Goal: Find specific page/section: Find specific page/section

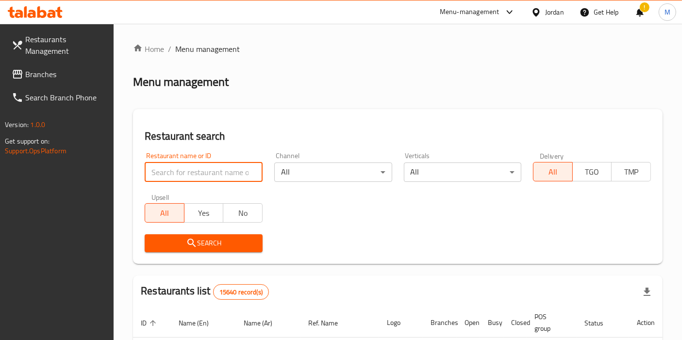
click at [198, 176] on input "search" at bounding box center [204, 172] width 118 height 19
click button "Search" at bounding box center [204, 244] width 118 height 18
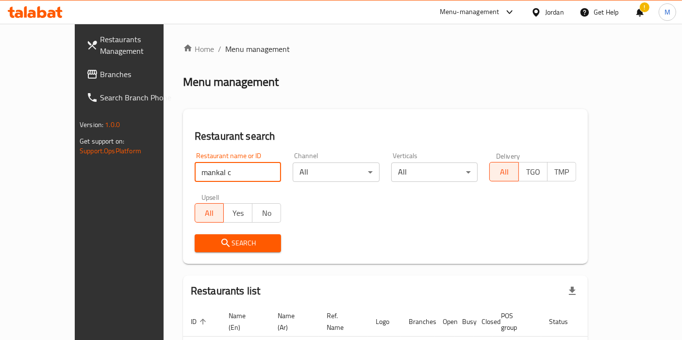
scroll to position [55, 0]
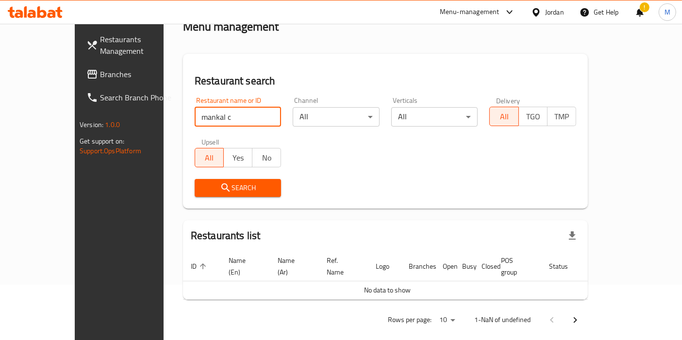
click at [195, 119] on input "mankal c" at bounding box center [238, 116] width 87 height 19
click button "Search" at bounding box center [238, 188] width 87 height 18
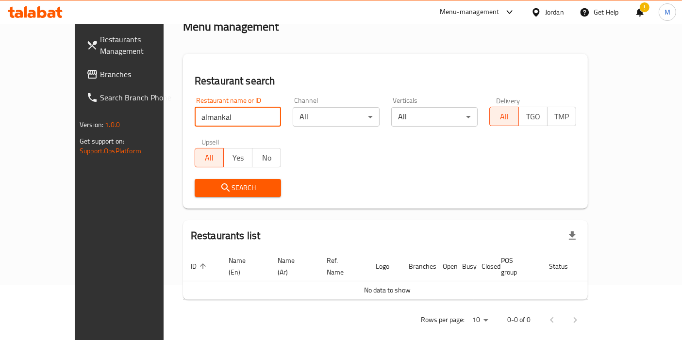
type input "almankal"
click button "Search" at bounding box center [238, 188] width 87 height 18
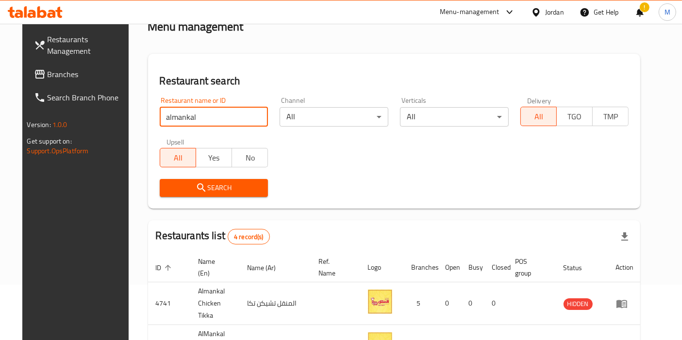
scroll to position [187, 0]
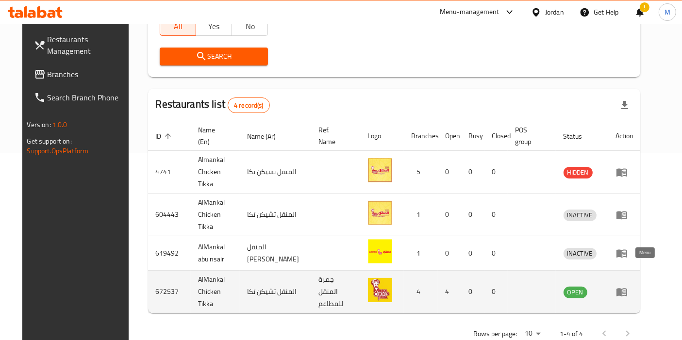
click at [628, 289] on icon "enhanced table" at bounding box center [622, 293] width 11 height 8
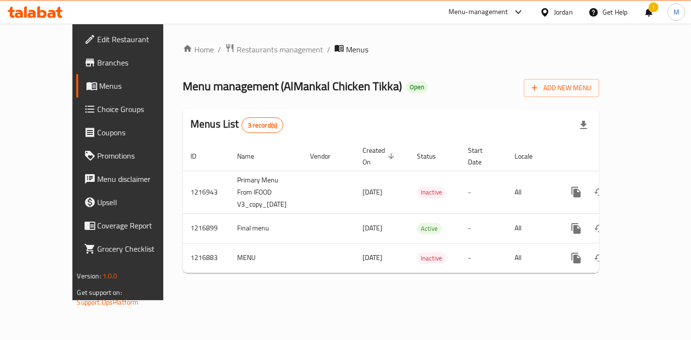
click at [98, 68] on span "Branches" at bounding box center [139, 63] width 82 height 12
